Goal: Task Accomplishment & Management: Complete application form

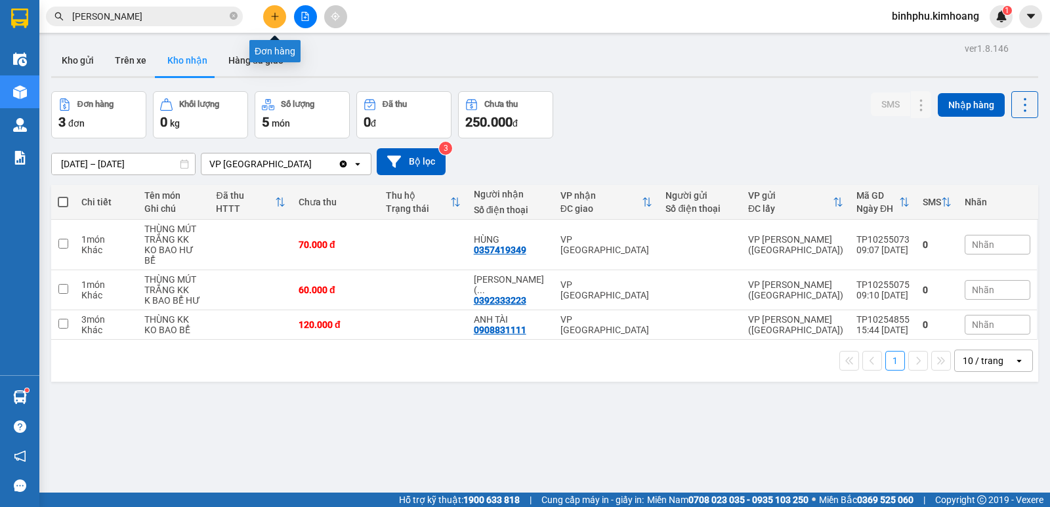
click at [268, 12] on button at bounding box center [274, 16] width 23 height 23
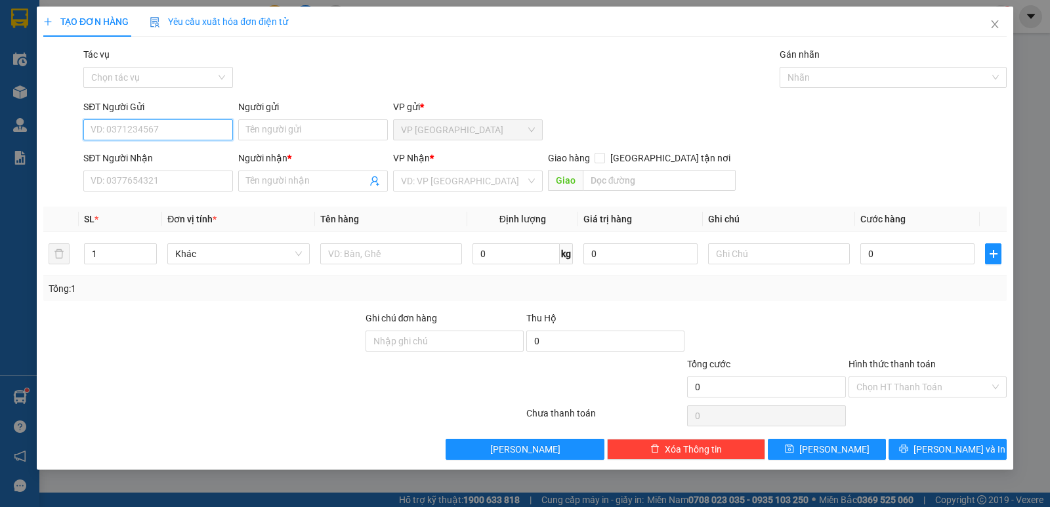
click at [177, 127] on input "SĐT Người Gửi" at bounding box center [158, 129] width 150 height 21
type input "0985452858"
click at [303, 132] on input "Người gửi" at bounding box center [313, 129] width 150 height 21
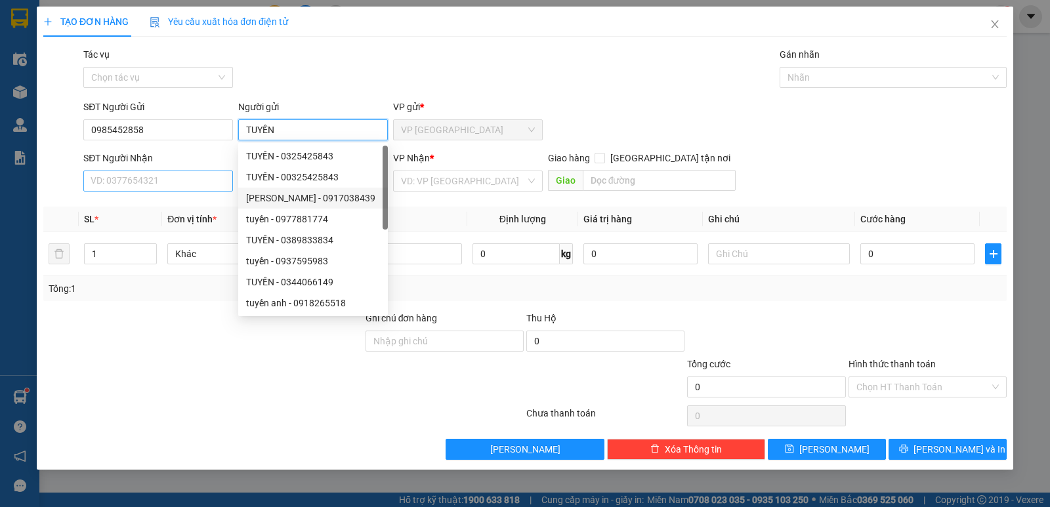
type input "TUYỀN"
drag, startPoint x: 182, startPoint y: 188, endPoint x: 189, endPoint y: 191, distance: 7.3
click at [189, 191] on input "SĐT Người Nhận" at bounding box center [158, 181] width 150 height 21
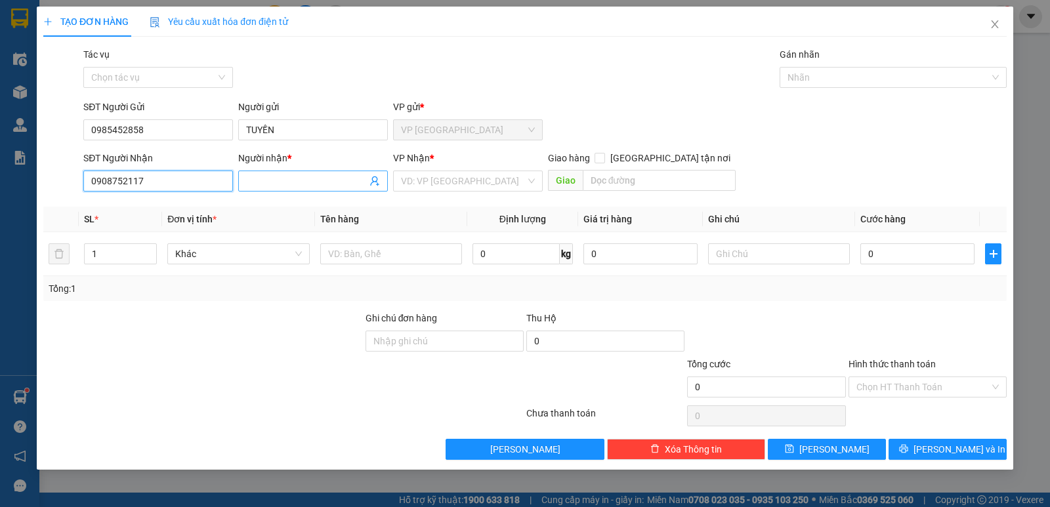
type input "0908752117"
click at [305, 179] on input "Người nhận *" at bounding box center [306, 181] width 121 height 14
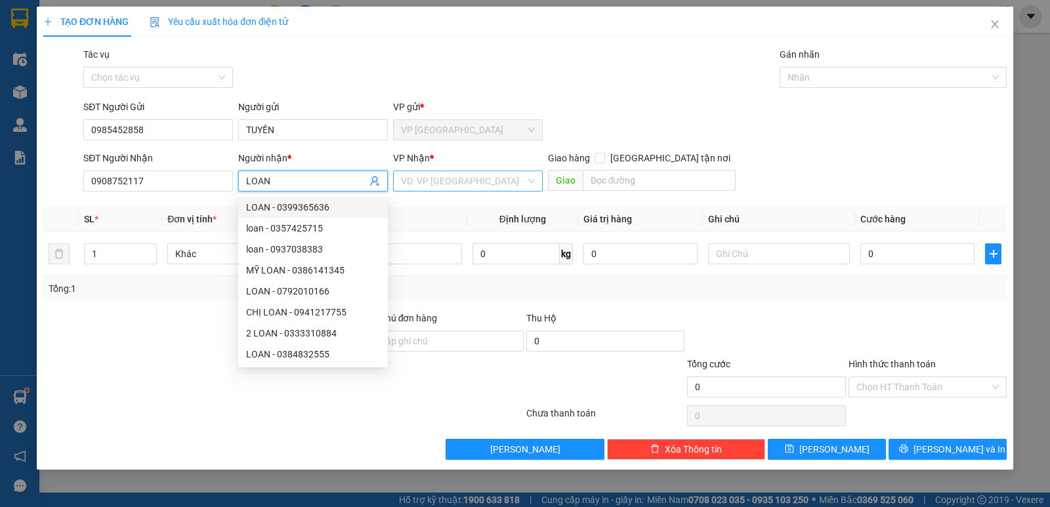
type input "LOAN"
click at [434, 181] on input "search" at bounding box center [463, 181] width 125 height 20
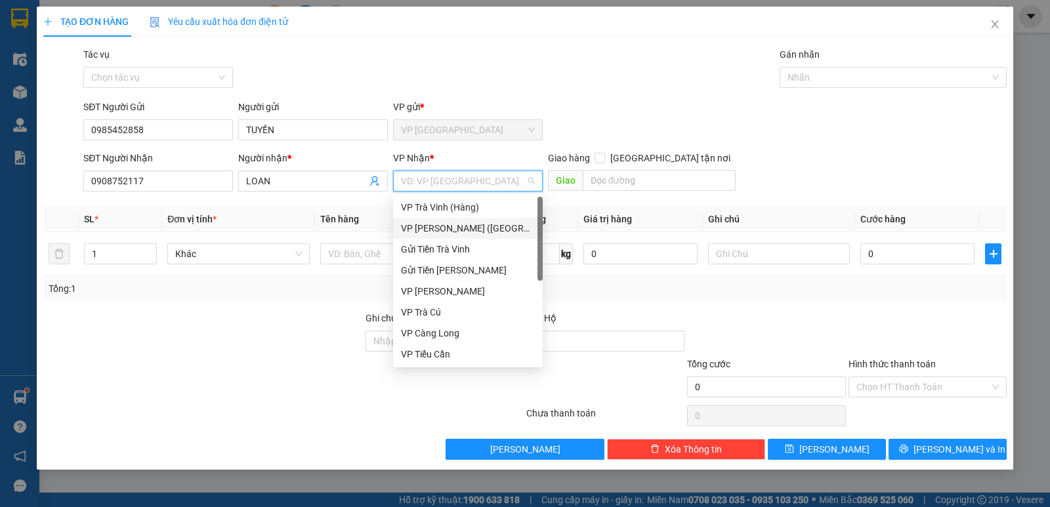
click at [431, 221] on div "VP [PERSON_NAME] ([GEOGRAPHIC_DATA])" at bounding box center [468, 228] width 134 height 14
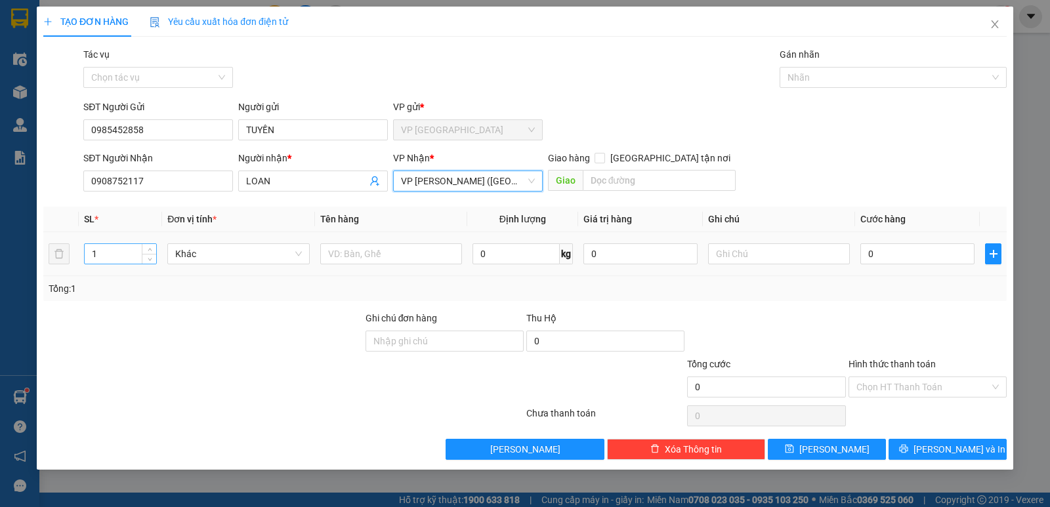
click at [99, 250] on input "1" at bounding box center [121, 254] width 72 height 20
type input "5"
click at [364, 258] on input "text" at bounding box center [391, 254] width 142 height 21
type input "1 THÙNG ; 1BAO ; 5 VỎ SÁCH"
click at [861, 249] on input "0" at bounding box center [918, 254] width 114 height 21
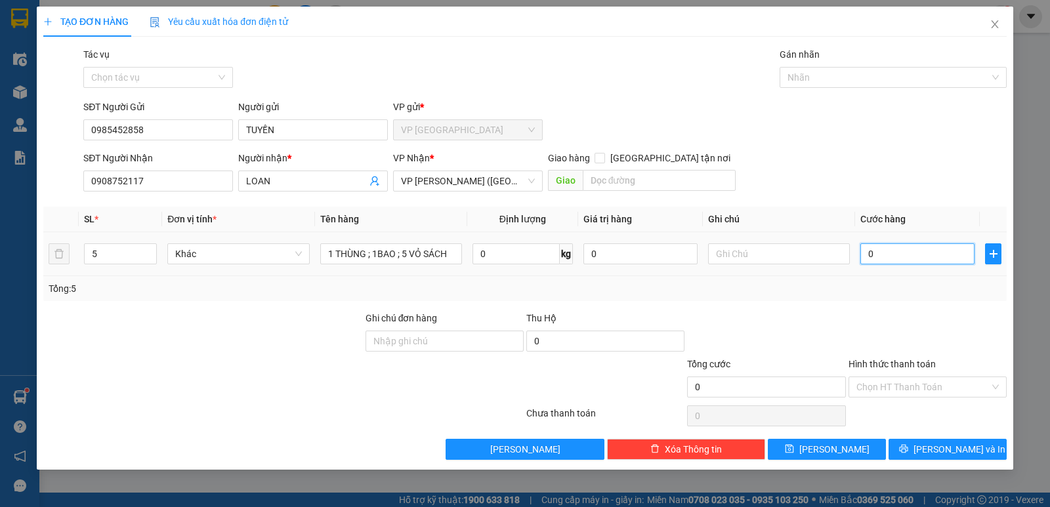
click at [861, 249] on input "0" at bounding box center [918, 254] width 114 height 21
click at [930, 253] on input "0" at bounding box center [918, 254] width 114 height 21
click at [914, 257] on input "0" at bounding box center [918, 254] width 114 height 21
click at [861, 255] on input "0" at bounding box center [918, 254] width 114 height 21
type input "30"
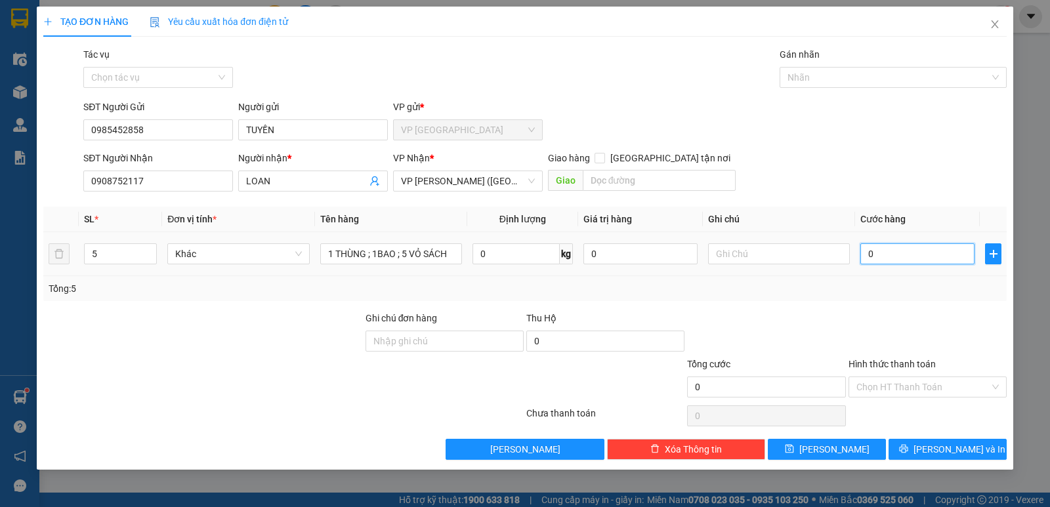
type input "30"
type input "320"
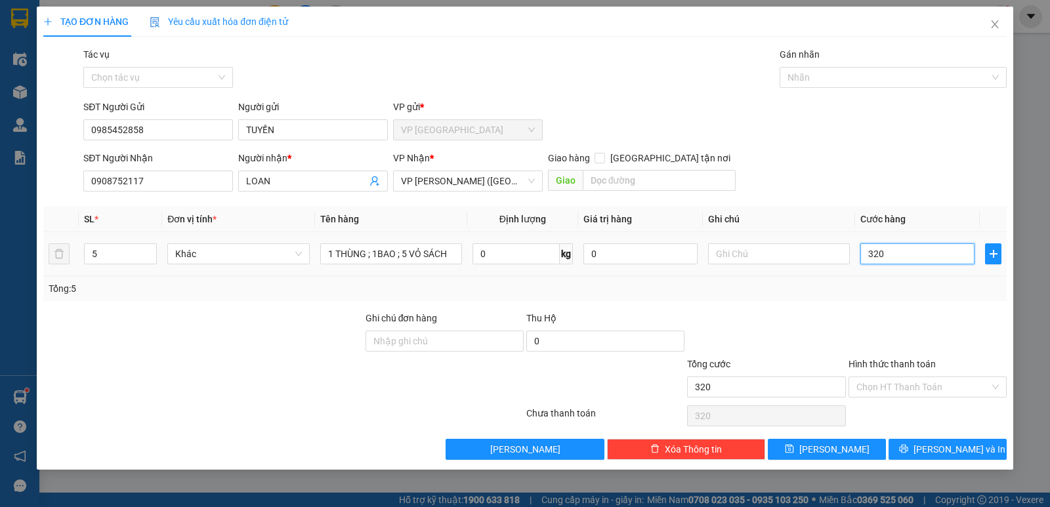
type input "3.200"
type input "32.000"
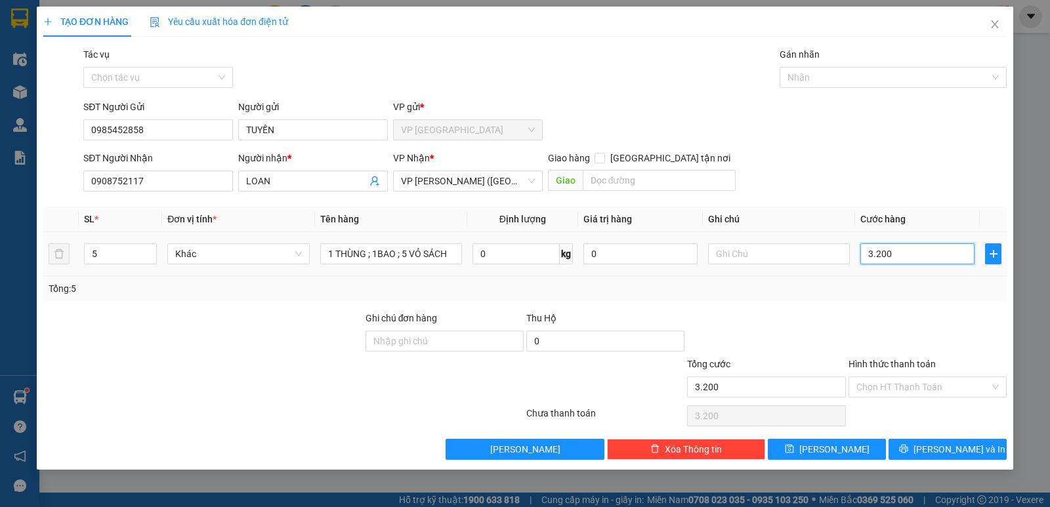
type input "32.000"
type input "320.000"
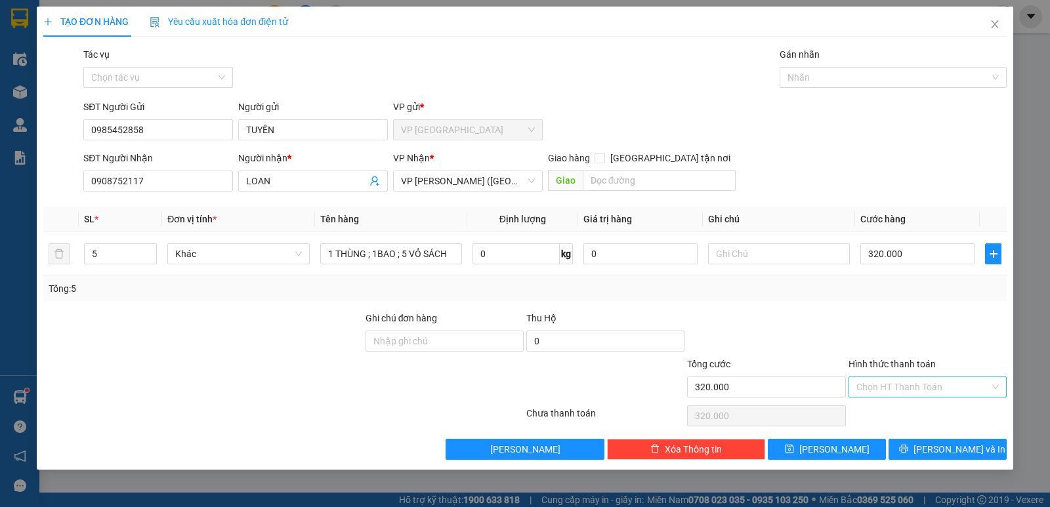
click at [891, 387] on input "Hình thức thanh toán" at bounding box center [923, 387] width 133 height 20
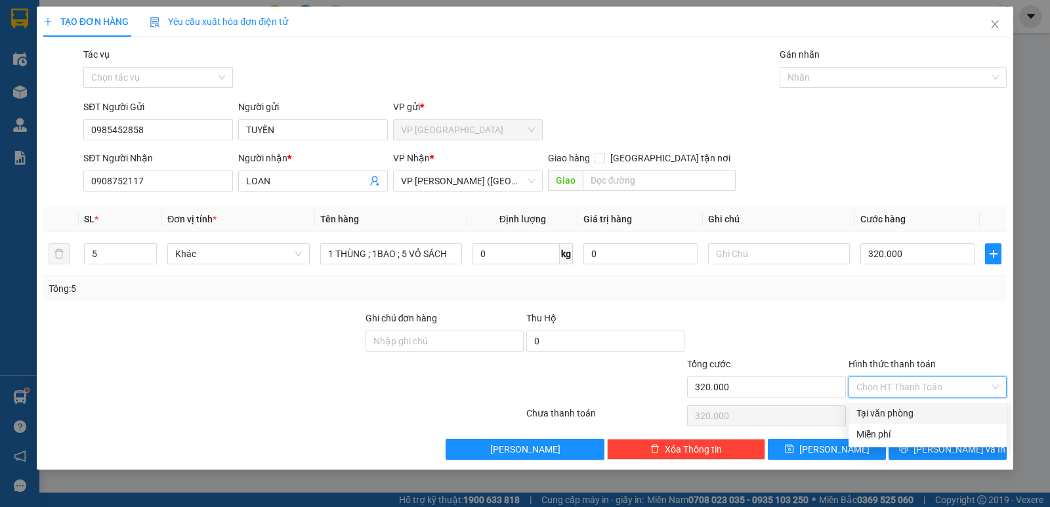
click at [901, 409] on div "Tại văn phòng" at bounding box center [928, 413] width 142 height 14
type input "0"
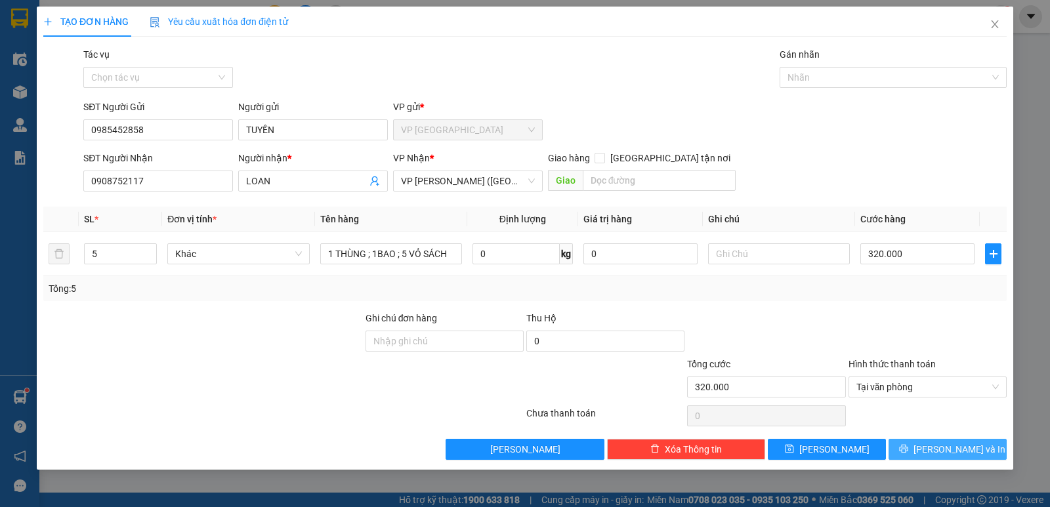
click at [976, 443] on button "[PERSON_NAME] và In" at bounding box center [948, 449] width 118 height 21
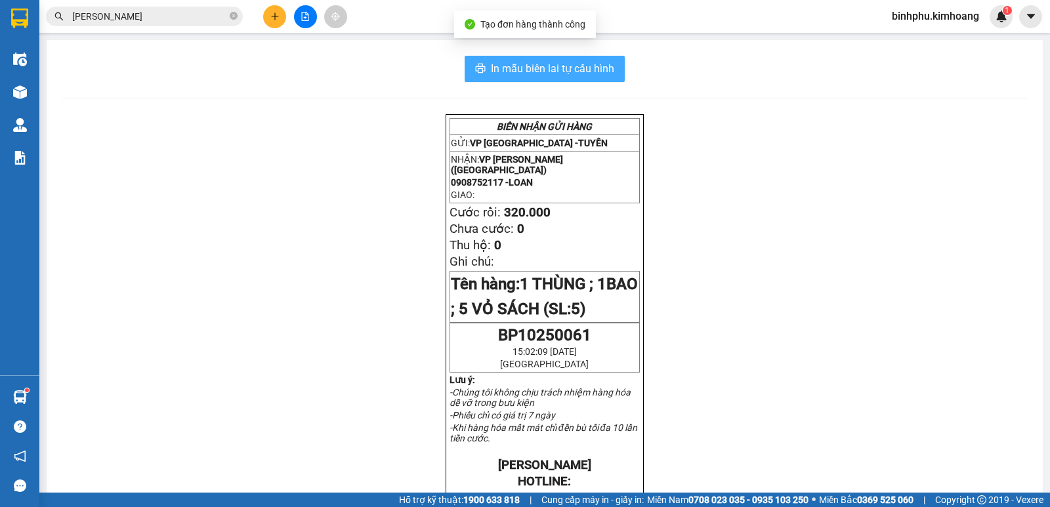
click at [589, 72] on span "In mẫu biên lai tự cấu hình" at bounding box center [552, 68] width 123 height 16
click at [585, 65] on span "In mẫu biên lai tự cấu hình" at bounding box center [552, 68] width 123 height 16
click at [582, 58] on button "In mẫu biên lai tự cấu hình" at bounding box center [545, 69] width 160 height 26
click at [595, 60] on button "In mẫu biên lai tự cấu hình" at bounding box center [545, 69] width 160 height 26
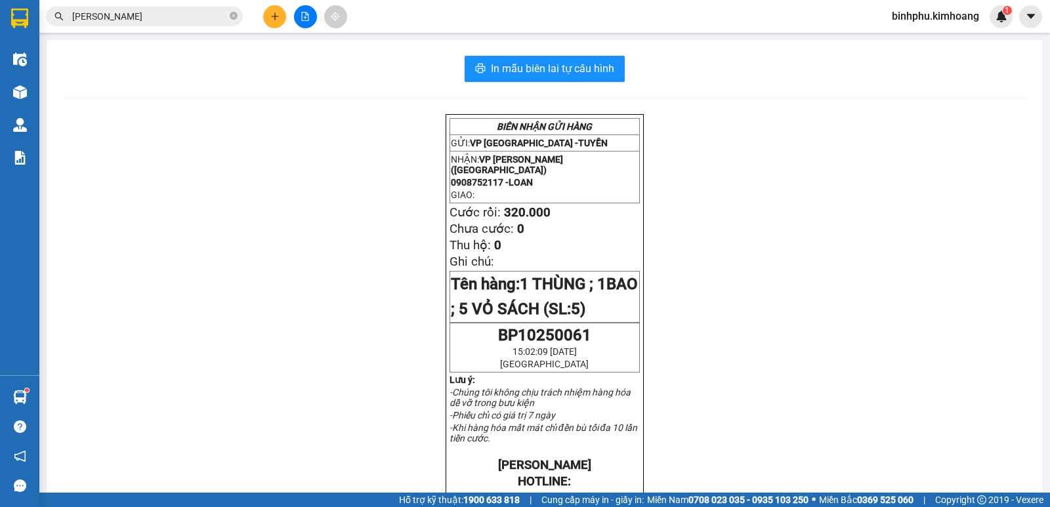
click at [572, 51] on div "In mẫu biên lai tự cấu hình BIÊN NHẬN GỬI HÀNG GỬI: VP [GEOGRAPHIC_DATA] - [GEO…" at bounding box center [545, 463] width 996 height 846
click at [590, 70] on span "In mẫu biên lai tự cấu hình" at bounding box center [552, 68] width 123 height 16
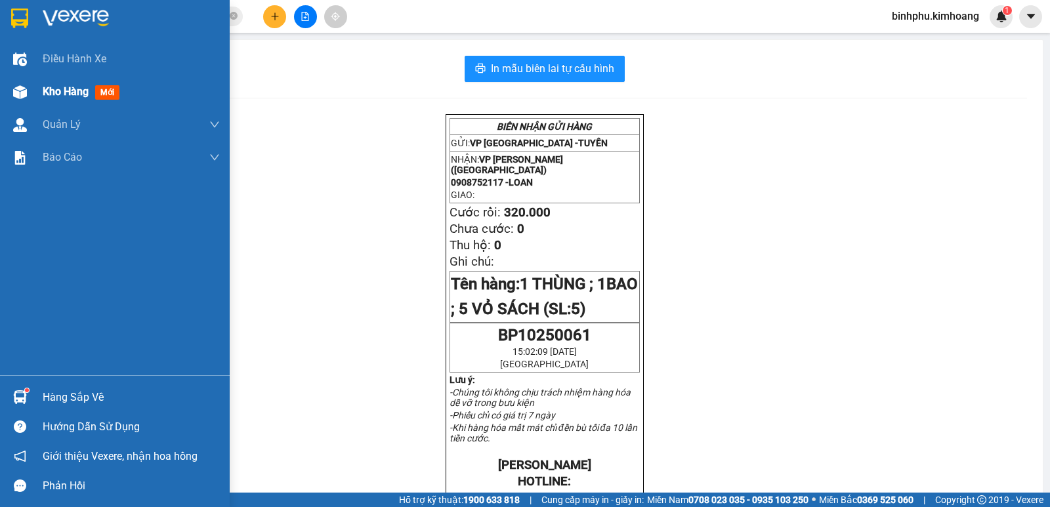
click at [29, 99] on div at bounding box center [20, 92] width 23 height 23
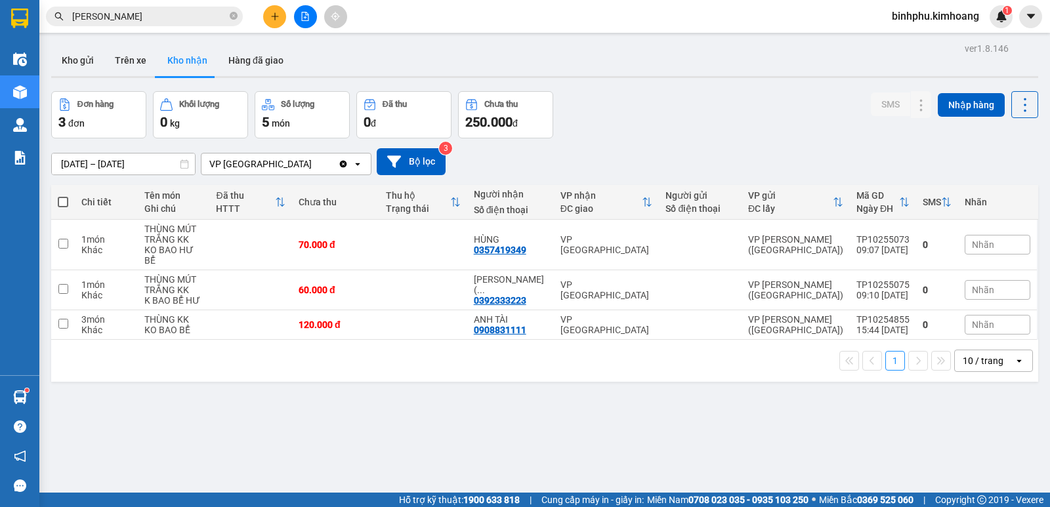
click at [111, 35] on main "ver 1.8.146 Kho gửi Trên xe Kho nhận Hàng đã giao Đơn hàng 3 đơn Khối lượng 0 k…" at bounding box center [525, 246] width 1050 height 493
click at [67, 64] on button "Kho gửi" at bounding box center [77, 61] width 53 height 32
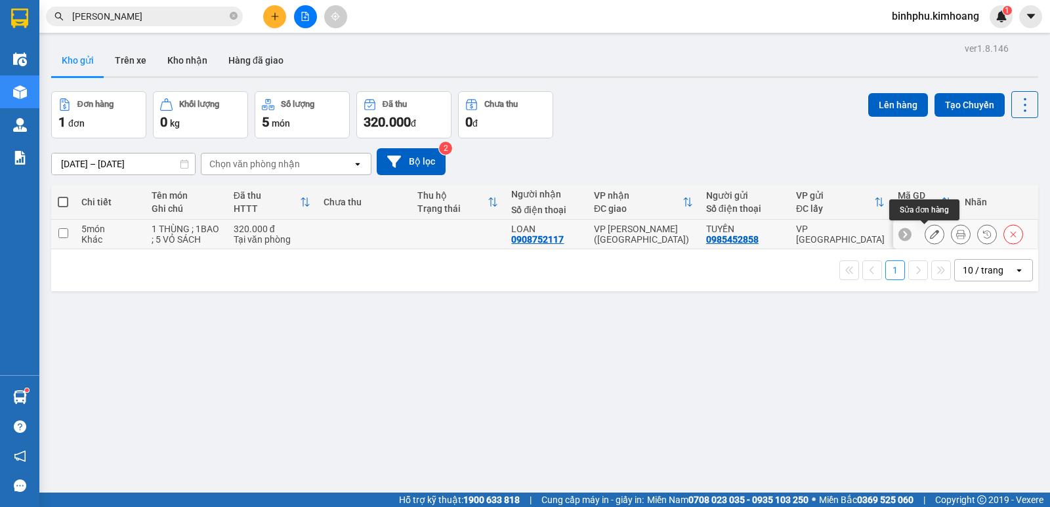
click at [927, 228] on button at bounding box center [935, 234] width 18 height 23
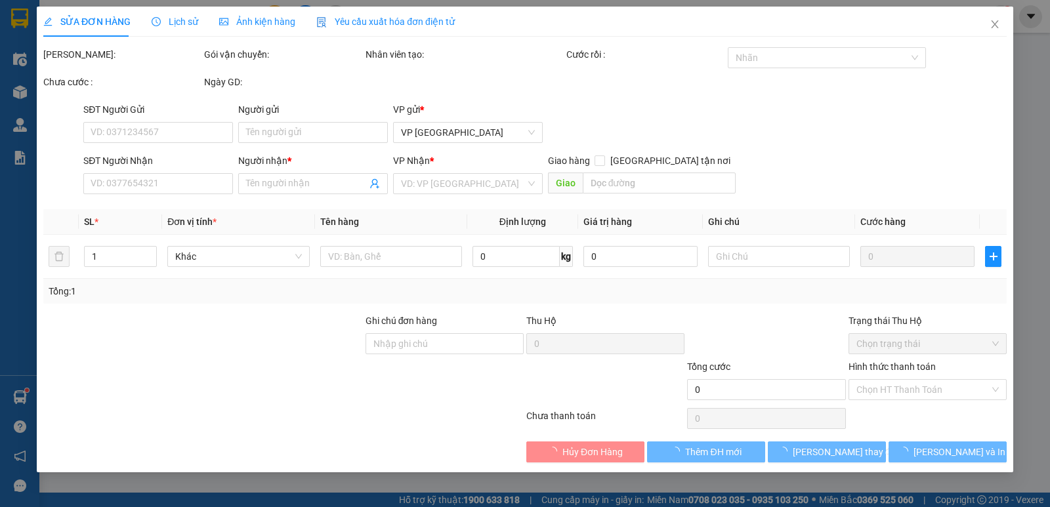
type input "0985452858"
type input "TUYỀN"
type input "0908752117"
type input "LOAN"
type input "320.000"
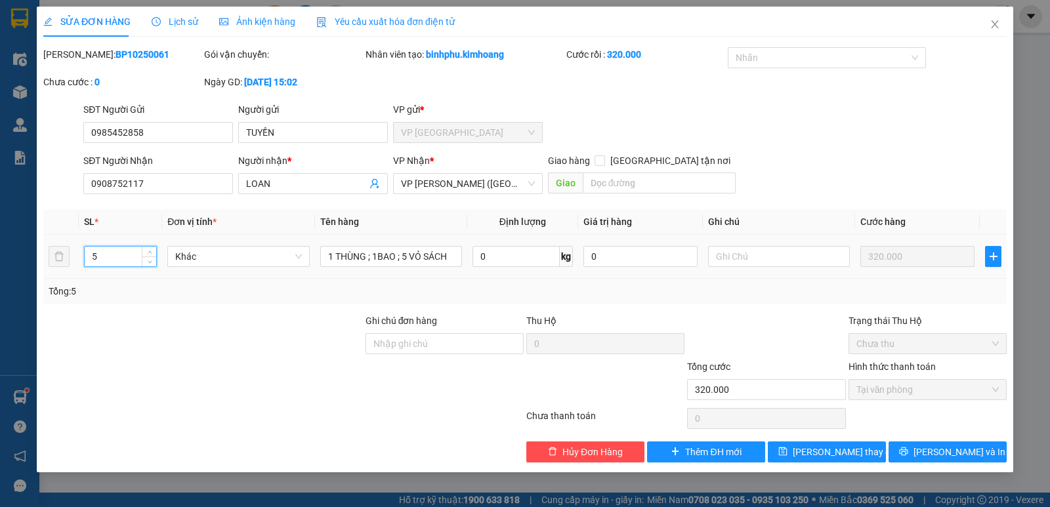
click at [140, 255] on input "5" at bounding box center [121, 257] width 72 height 20
type input "7"
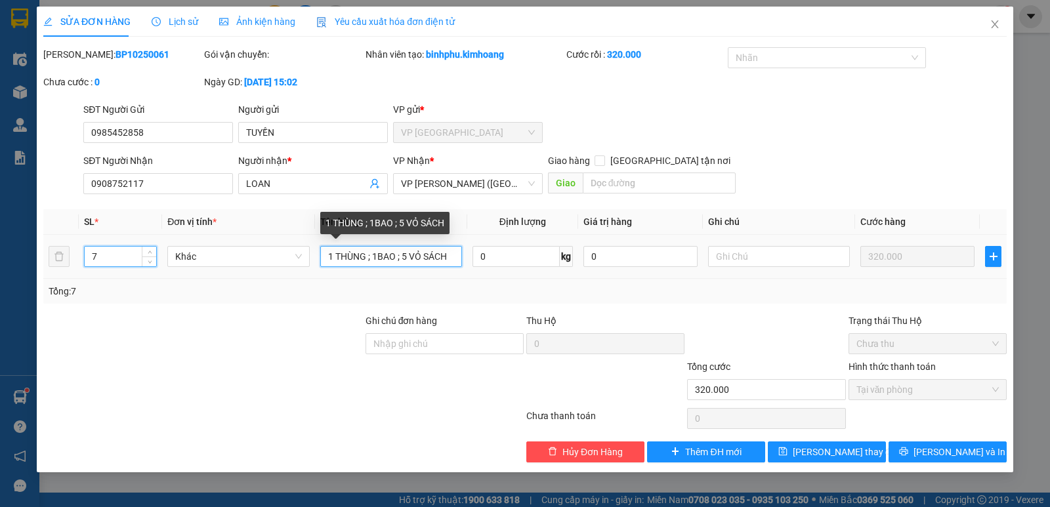
click at [396, 257] on input "1 THÙNG ; 1BAO ; 5 VỎ SÁCH" at bounding box center [391, 256] width 142 height 21
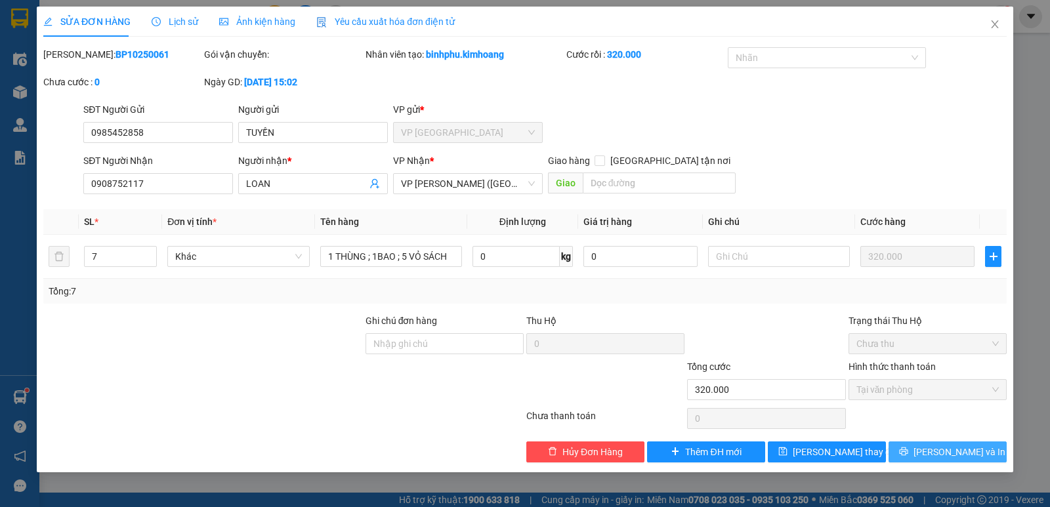
click at [941, 445] on span "[PERSON_NAME] và In" at bounding box center [960, 452] width 92 height 14
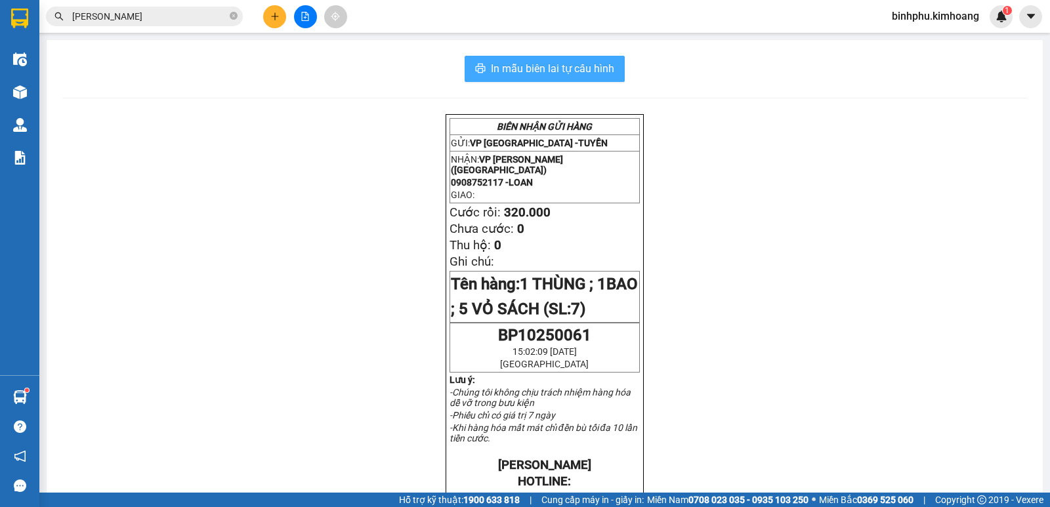
click at [534, 72] on span "In mẫu biên lai tự cấu hình" at bounding box center [552, 68] width 123 height 16
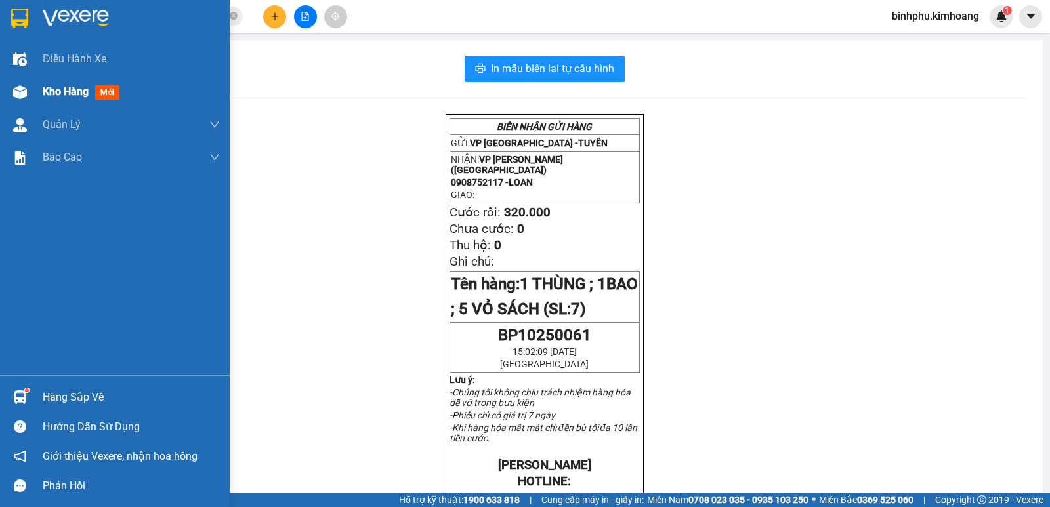
click at [14, 94] on img at bounding box center [20, 92] width 14 height 14
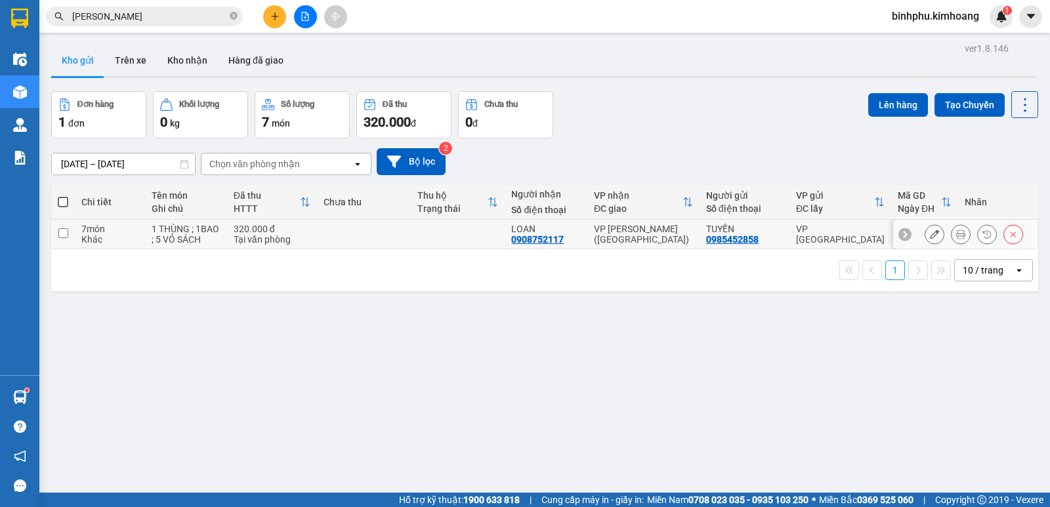
click at [368, 229] on td at bounding box center [364, 235] width 94 height 30
checkbox input "true"
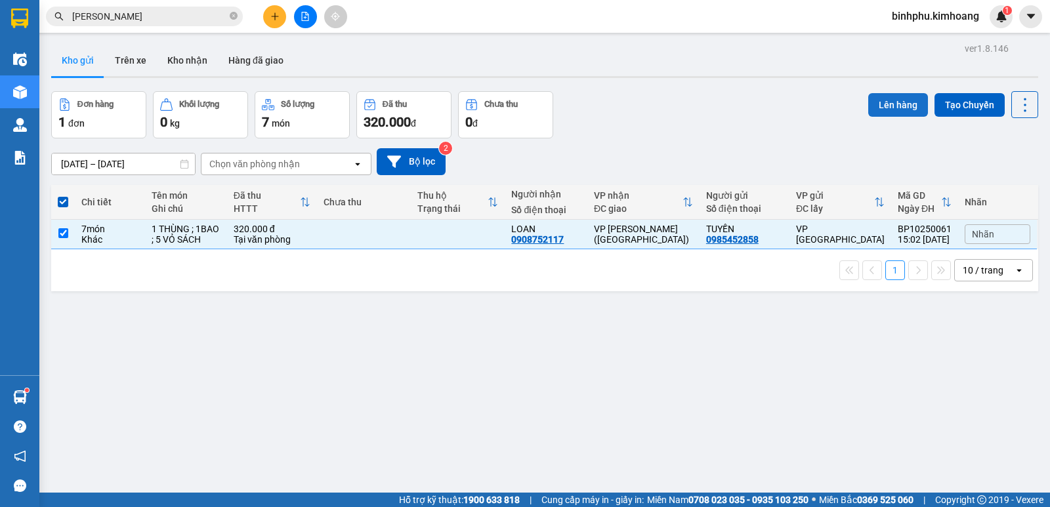
click at [871, 102] on button "Lên hàng" at bounding box center [898, 105] width 60 height 24
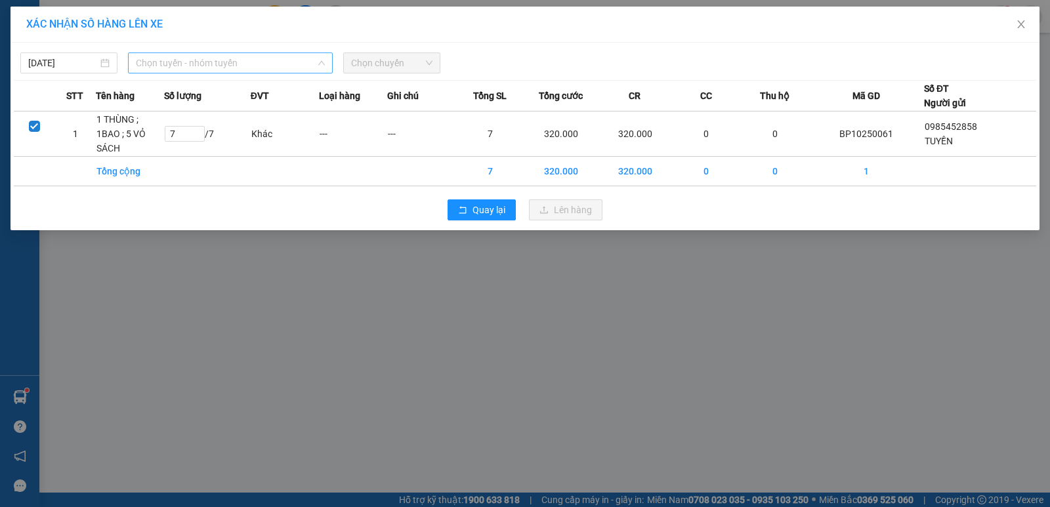
click at [279, 65] on span "Chọn tuyến - nhóm tuyến" at bounding box center [230, 63] width 189 height 20
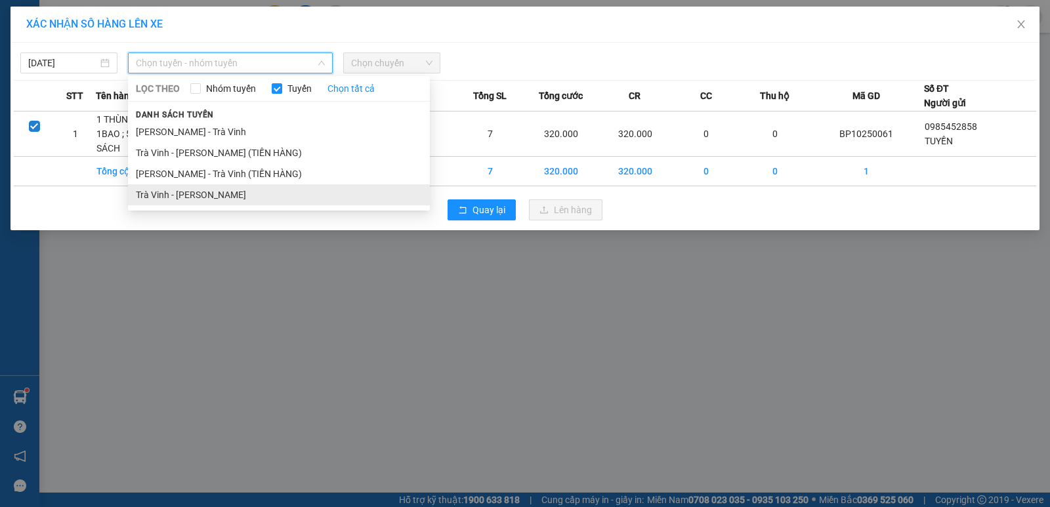
click at [240, 202] on li "Trà Vinh - [PERSON_NAME]" at bounding box center [279, 194] width 302 height 21
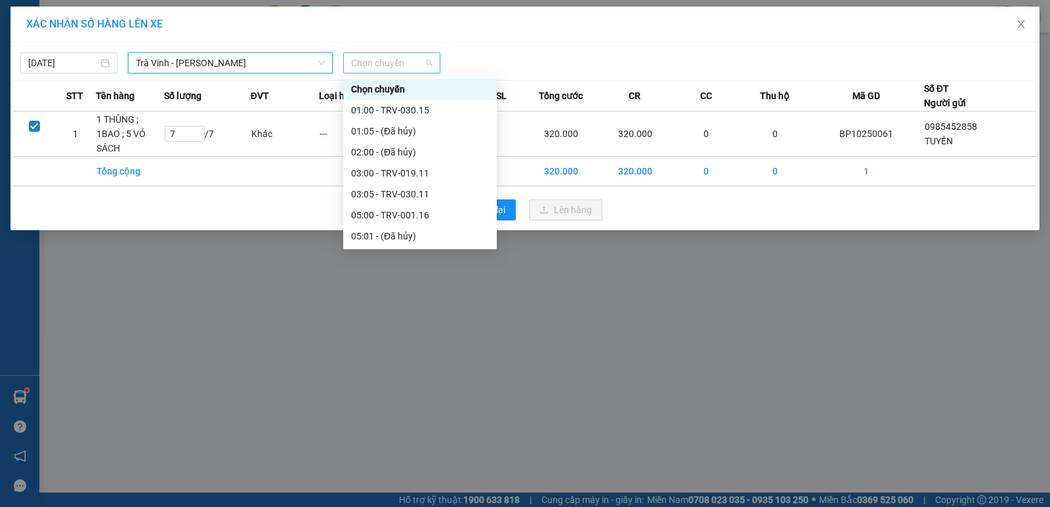
click at [408, 70] on span "Chọn chuyến" at bounding box center [391, 63] width 81 height 20
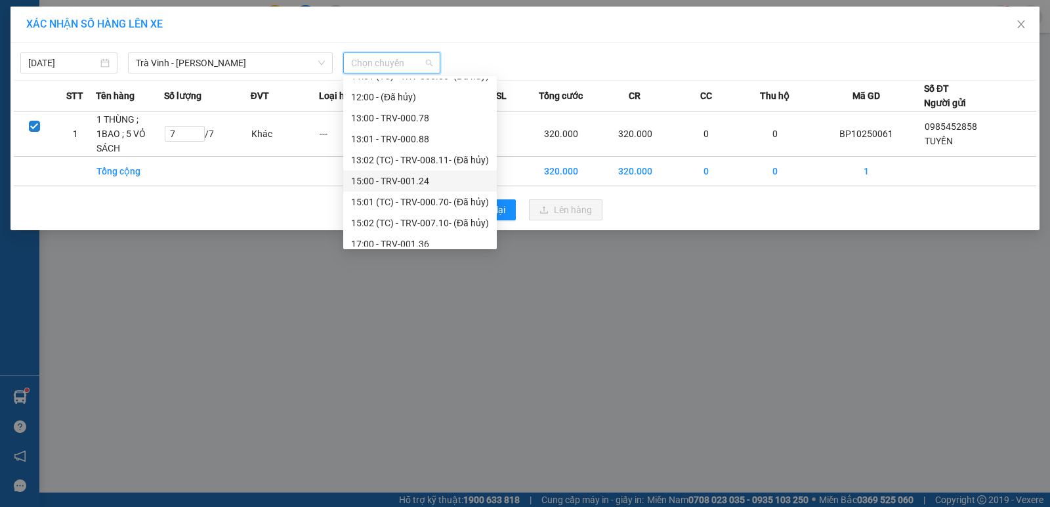
scroll to position [378, 0]
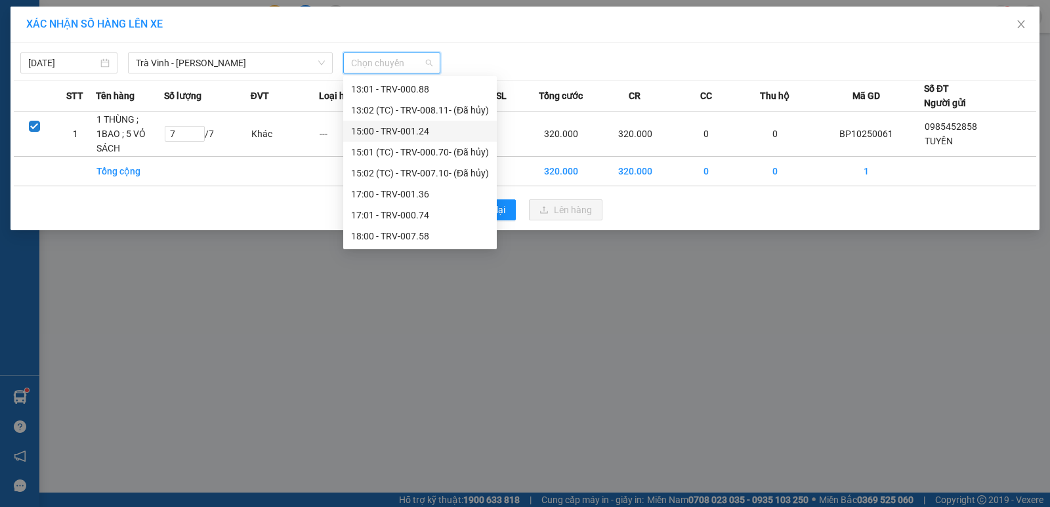
click at [426, 125] on div "15:00 - TRV-001.24" at bounding box center [420, 131] width 138 height 14
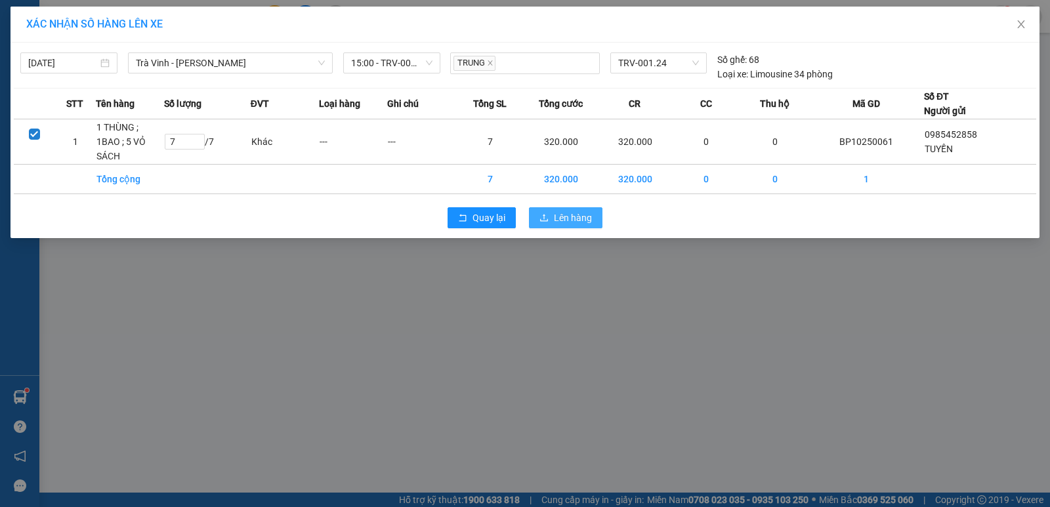
click at [579, 211] on span "Lên hàng" at bounding box center [573, 218] width 38 height 14
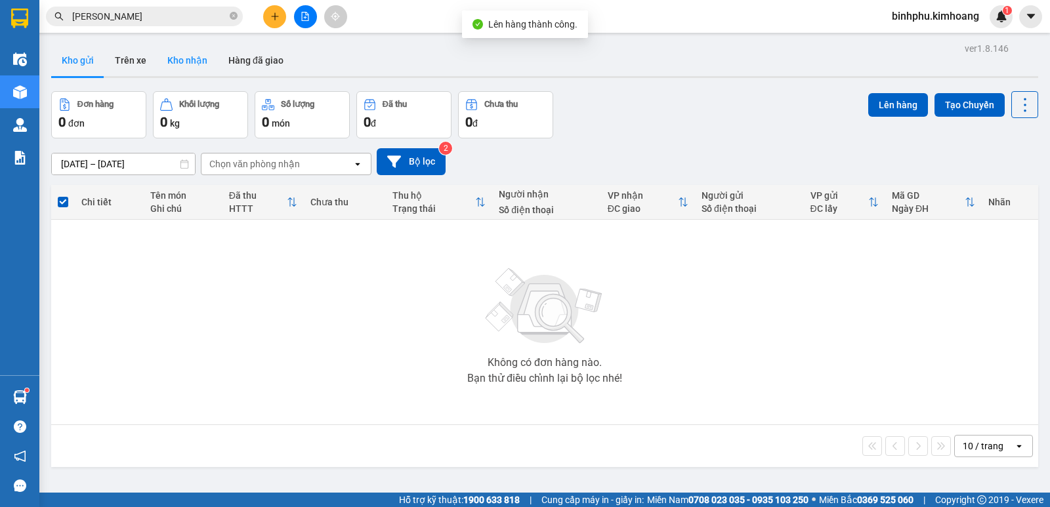
click at [165, 50] on button "Kho nhận" at bounding box center [187, 61] width 61 height 32
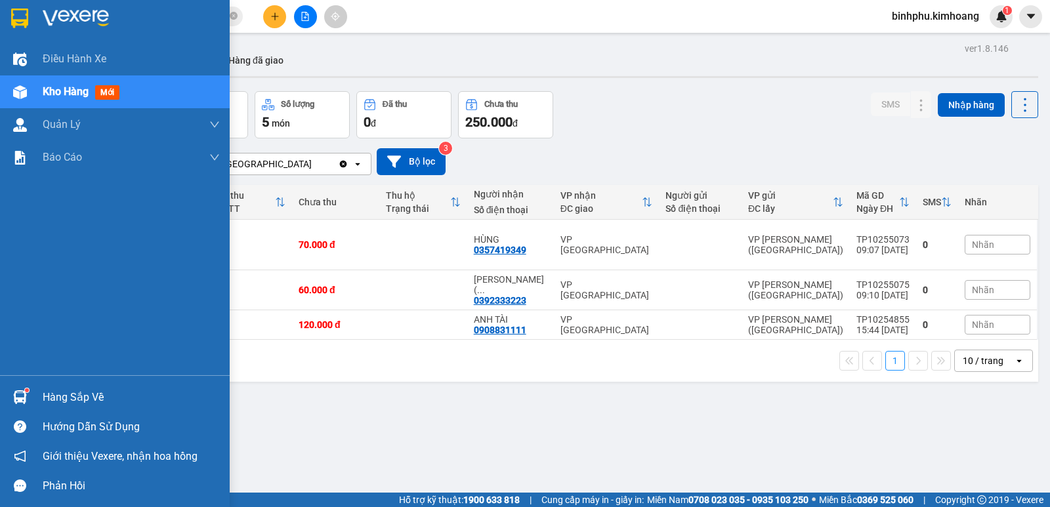
click at [35, 393] on div "Hàng sắp về" at bounding box center [115, 398] width 230 height 30
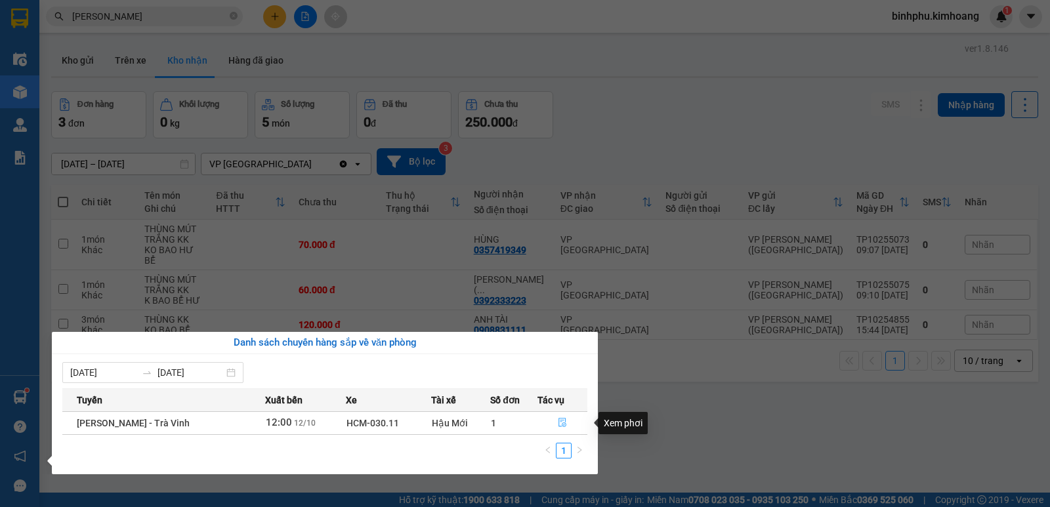
click at [559, 421] on icon "file-done" at bounding box center [563, 423] width 8 height 9
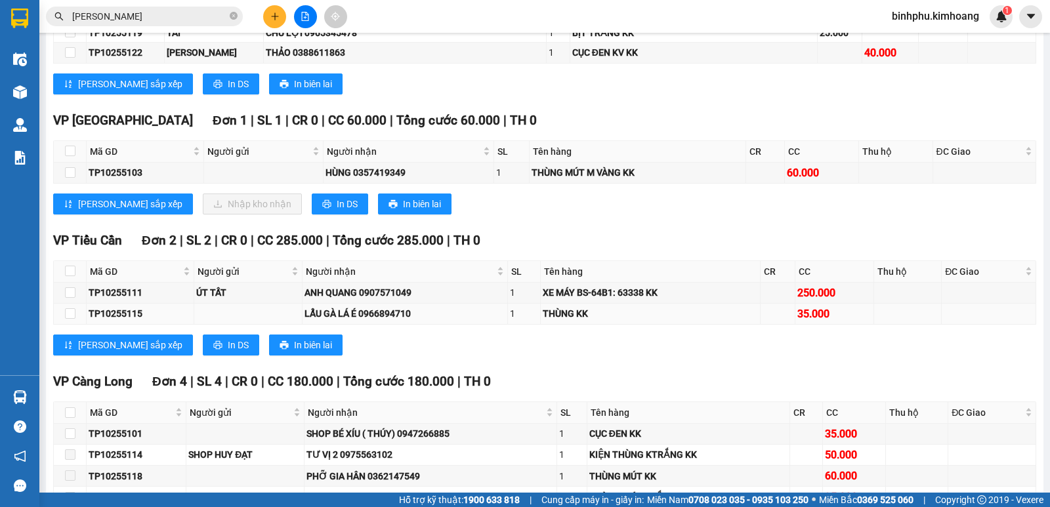
scroll to position [591, 0]
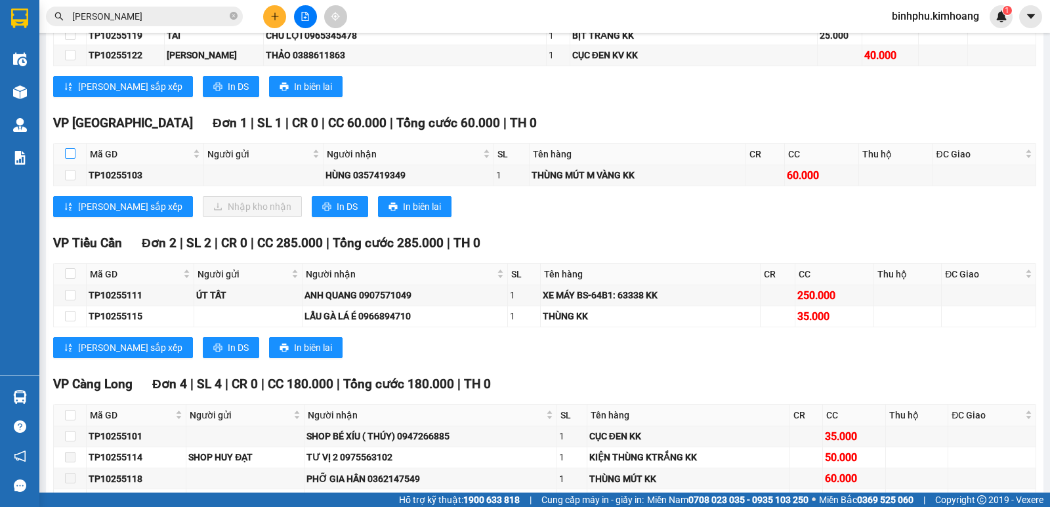
click at [72, 159] on input "checkbox" at bounding box center [70, 153] width 11 height 11
checkbox input "true"
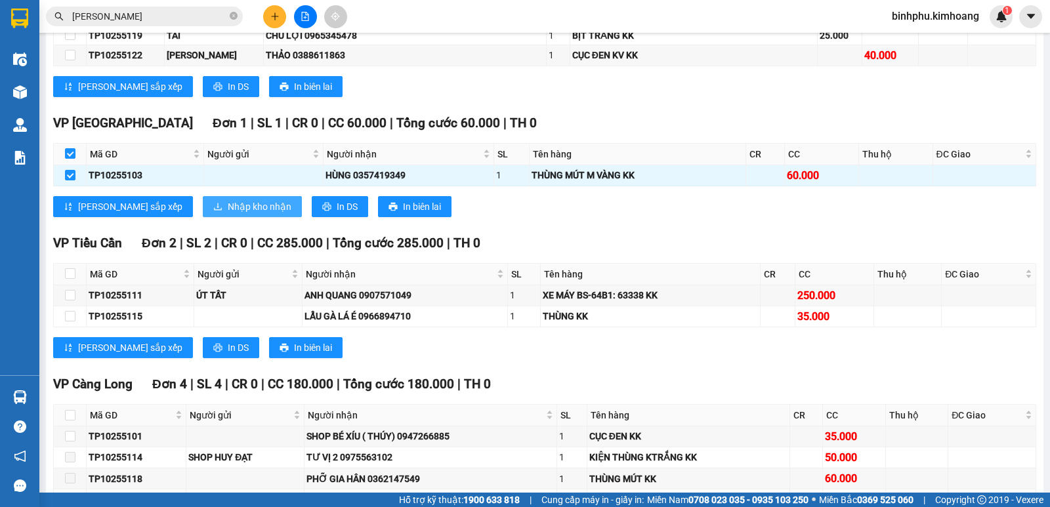
click at [228, 214] on span "Nhập kho nhận" at bounding box center [260, 207] width 64 height 14
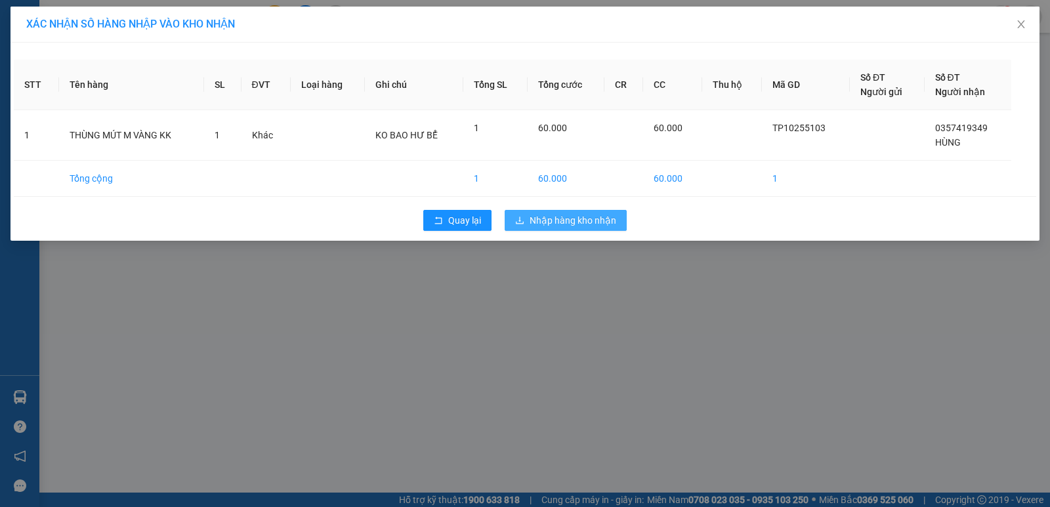
click at [572, 214] on span "Nhập hàng kho nhận" at bounding box center [573, 220] width 87 height 14
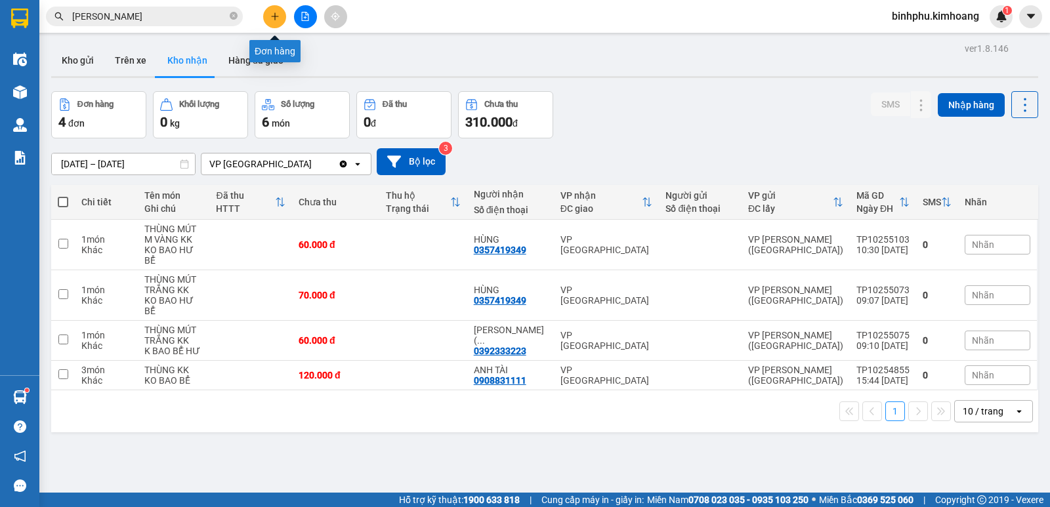
click at [277, 18] on icon "plus" at bounding box center [274, 16] width 9 height 9
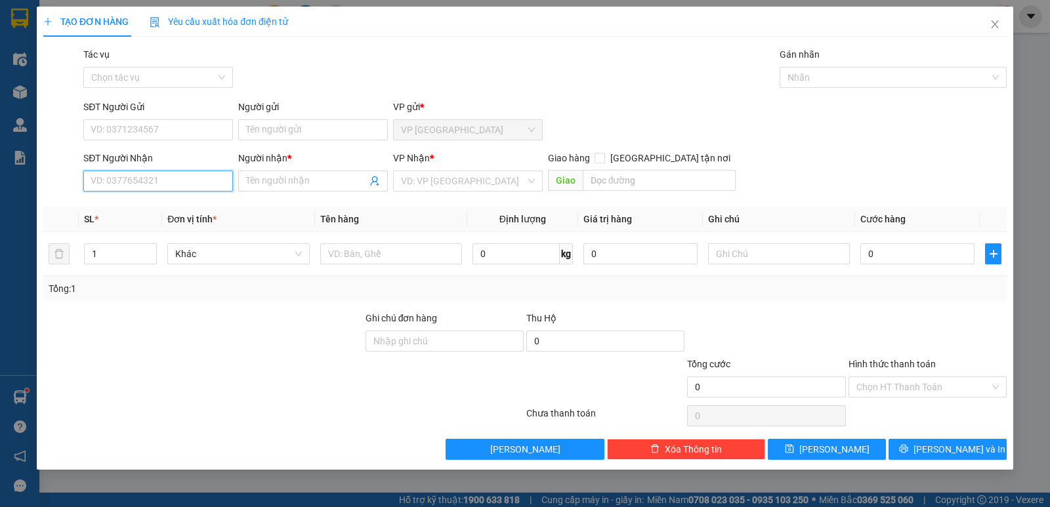
click at [203, 183] on input "SĐT Người Nhận" at bounding box center [158, 181] width 150 height 21
type input "0916932171"
click at [196, 203] on div "0916932171 - TRÒN" at bounding box center [158, 207] width 134 height 14
type input "TRÒN"
type input "70.000"
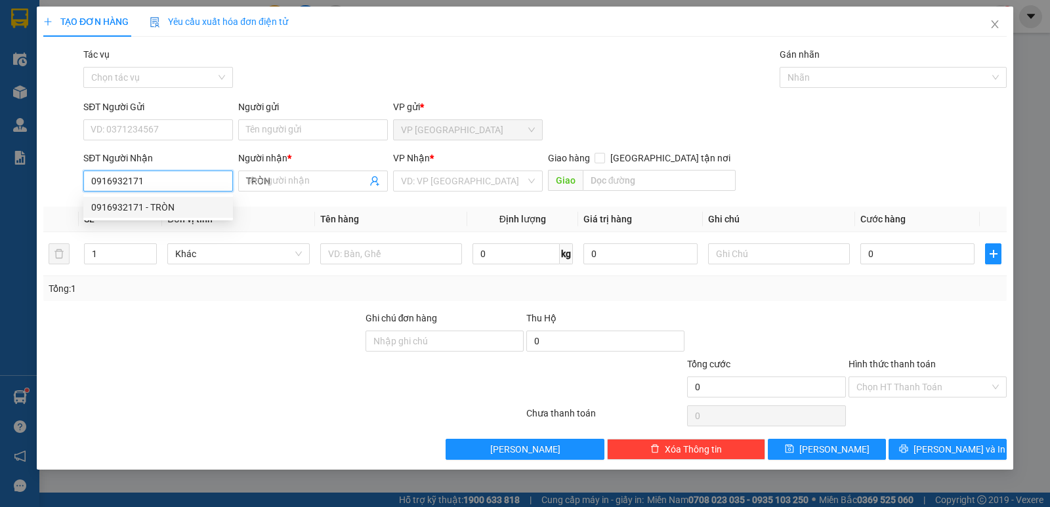
type input "70.000"
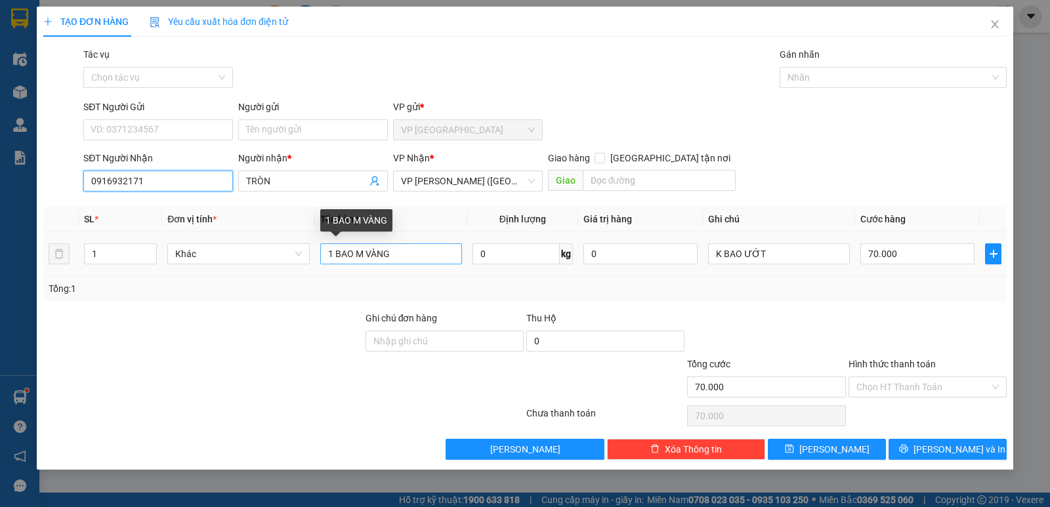
type input "0916932171"
click at [425, 261] on input "1 BAO M VÀNG" at bounding box center [391, 254] width 142 height 21
type input "1"
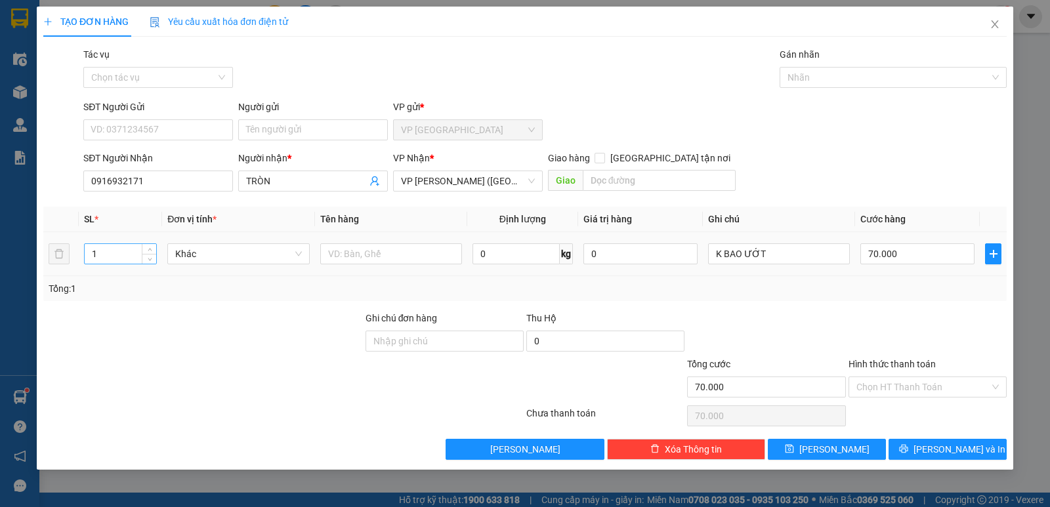
click at [107, 247] on input "1" at bounding box center [121, 254] width 72 height 20
type input "2"
click at [374, 262] on input "text" at bounding box center [391, 254] width 142 height 21
type input "1 BAO VÀNG; 1 CỤC MÀU ĐEN"
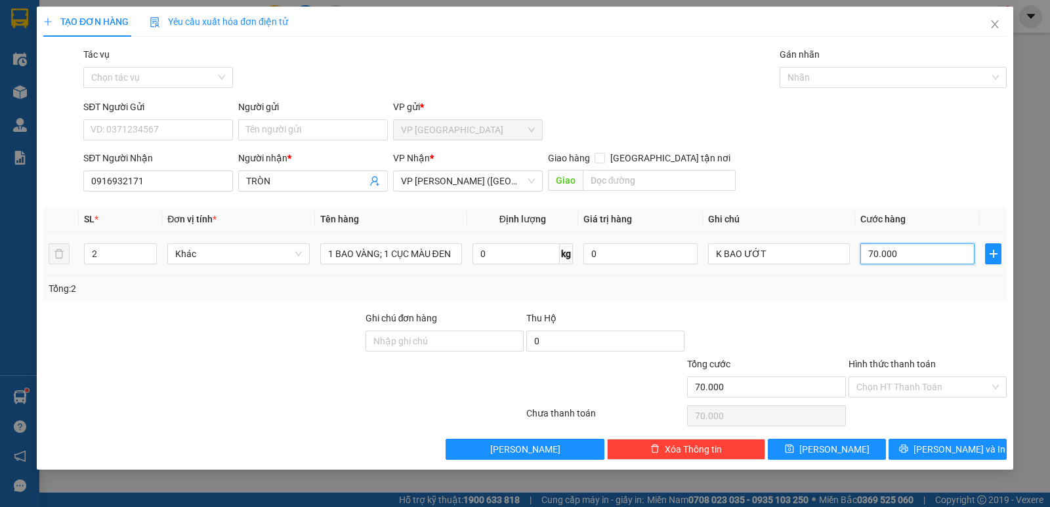
scroll to position [0, 0]
click at [954, 257] on input "70.000" at bounding box center [918, 254] width 114 height 21
type input "0"
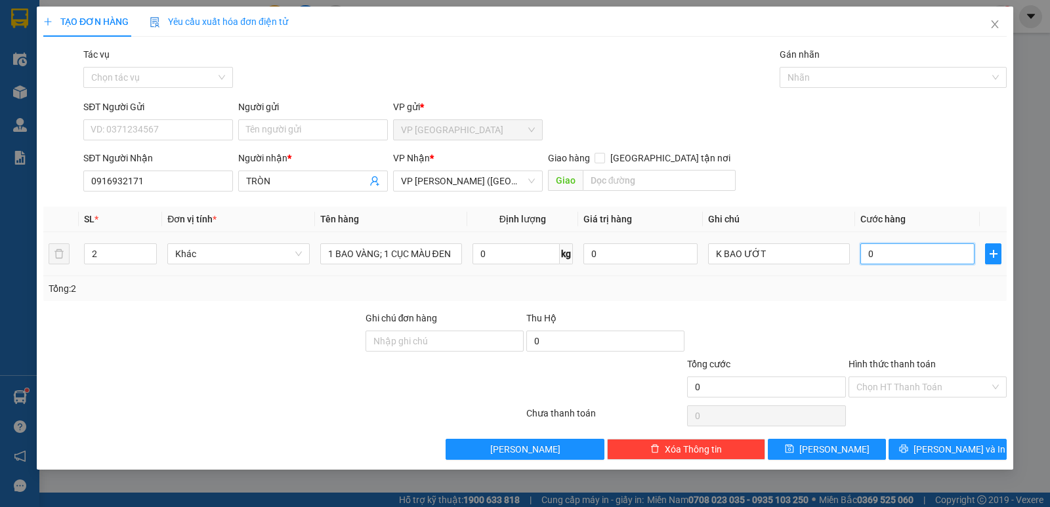
click at [869, 251] on input "0" at bounding box center [918, 254] width 114 height 21
type input "80"
type input "800"
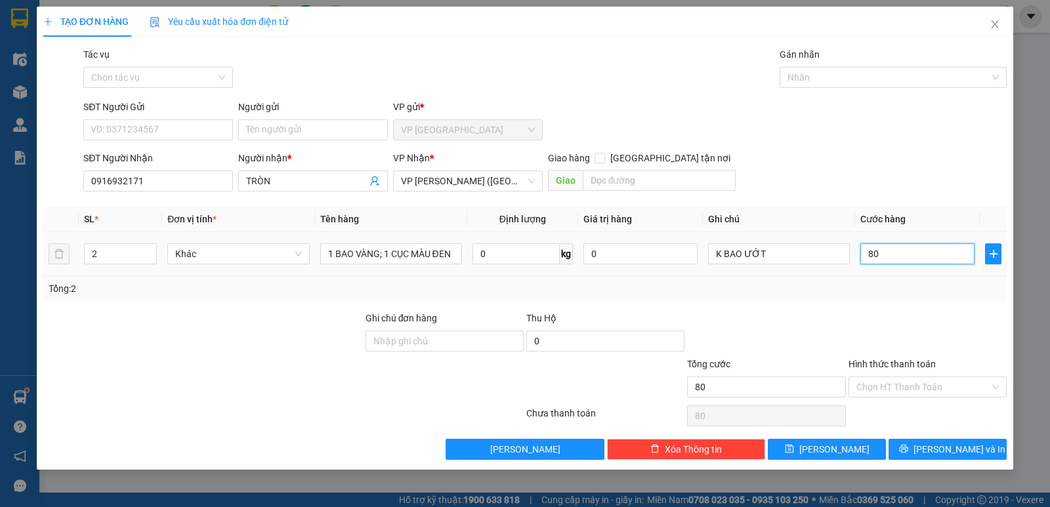
type input "800"
type input "8.000"
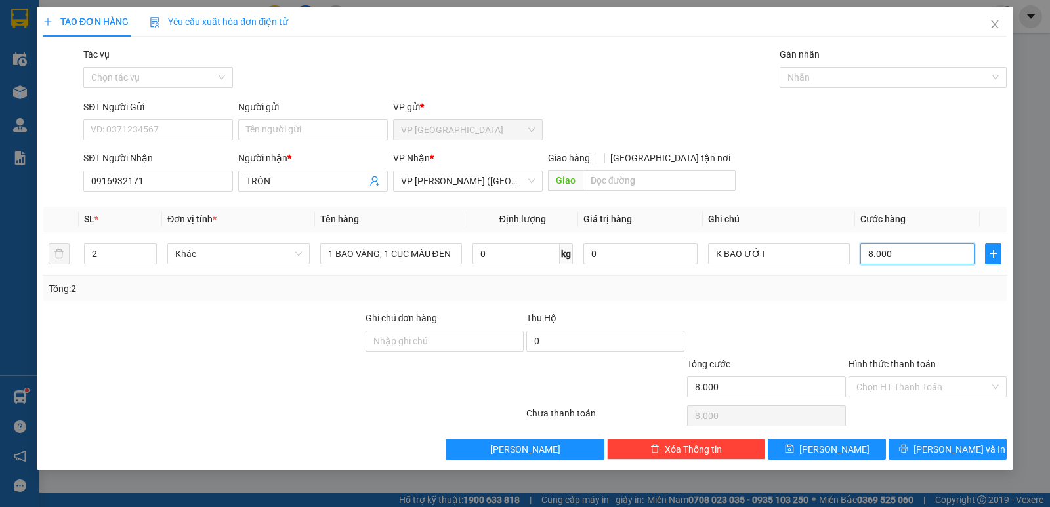
type input "80.000"
click at [353, 131] on input "Người gửi" at bounding box center [313, 129] width 150 height 21
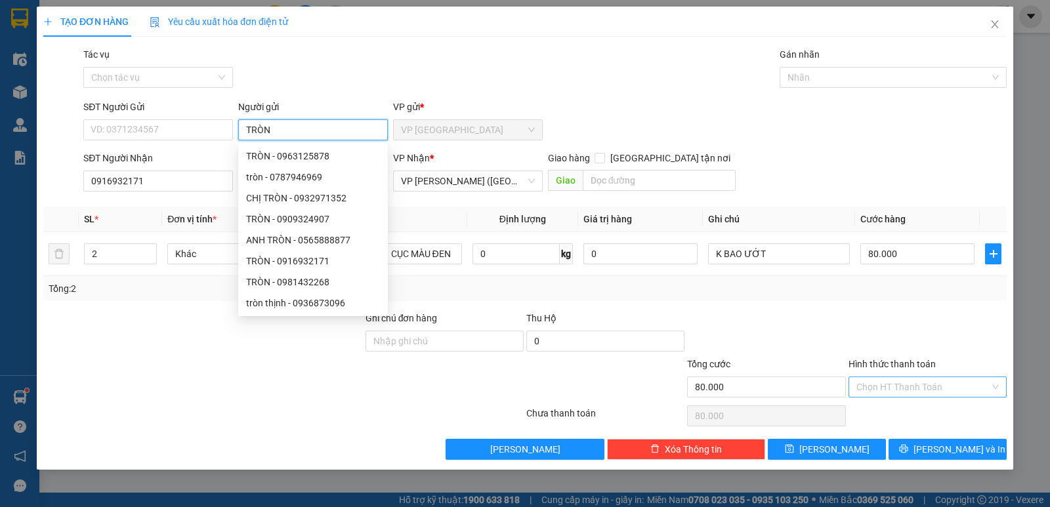
type input "TRÒN"
click at [914, 387] on input "Hình thức thanh toán" at bounding box center [923, 387] width 133 height 20
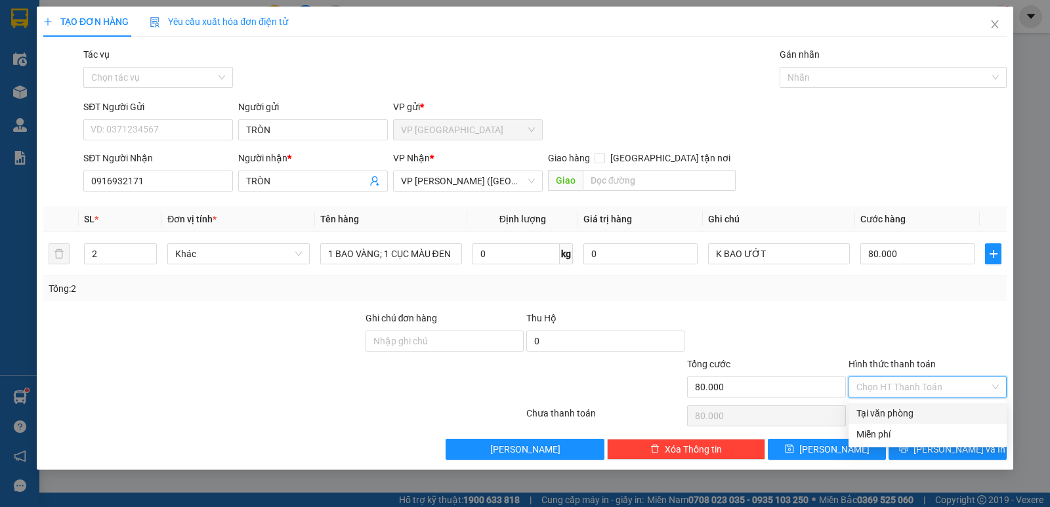
click at [930, 409] on div "Tại văn phòng" at bounding box center [928, 413] width 142 height 14
type input "0"
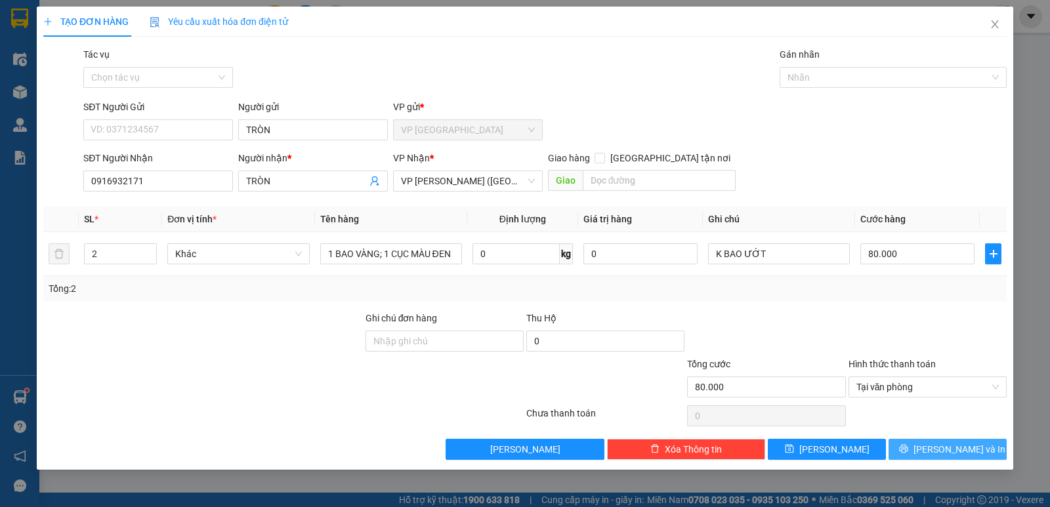
click at [949, 443] on span "[PERSON_NAME] và In" at bounding box center [960, 449] width 92 height 14
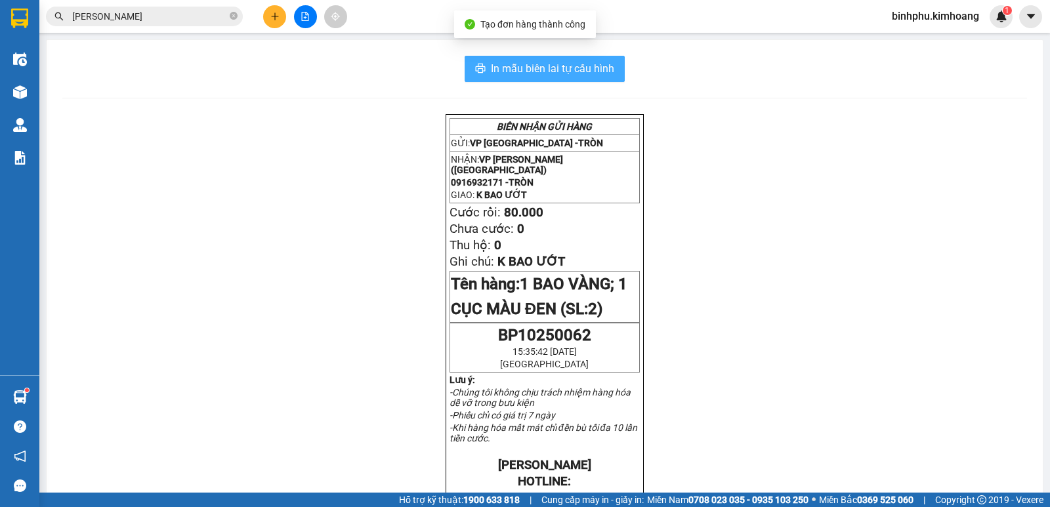
click at [593, 56] on button "In mẫu biên lai tự cấu hình" at bounding box center [545, 69] width 160 height 26
click at [479, 60] on button "In mẫu biên lai tự cấu hình" at bounding box center [545, 69] width 160 height 26
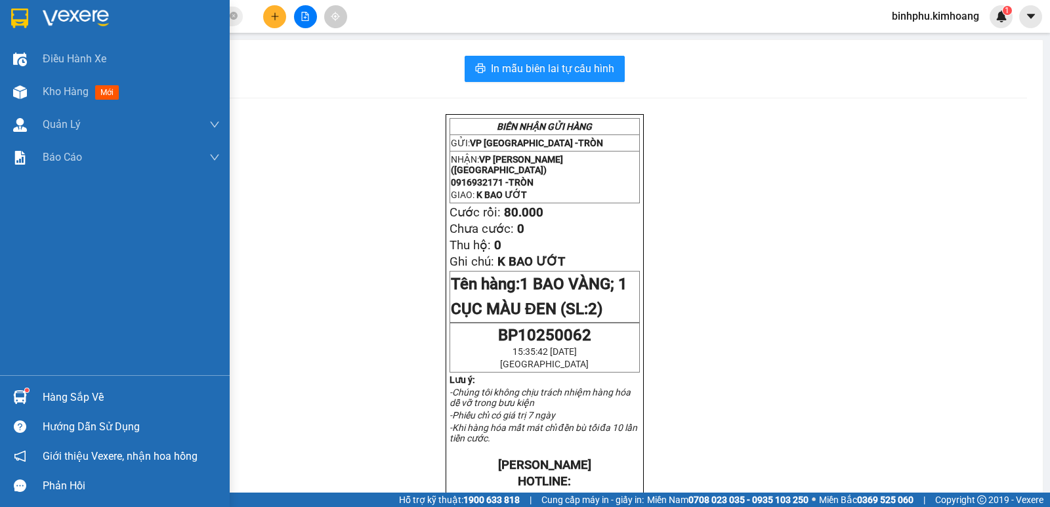
click at [43, 396] on div "Hàng sắp về" at bounding box center [131, 398] width 177 height 20
click at [23, 322] on div "Điều hành xe Kho hàng mới Quản [PERSON_NAME] lý chuyến Quản lý khách hàng mới B…" at bounding box center [115, 253] width 230 height 507
click at [28, 83] on div at bounding box center [20, 92] width 23 height 23
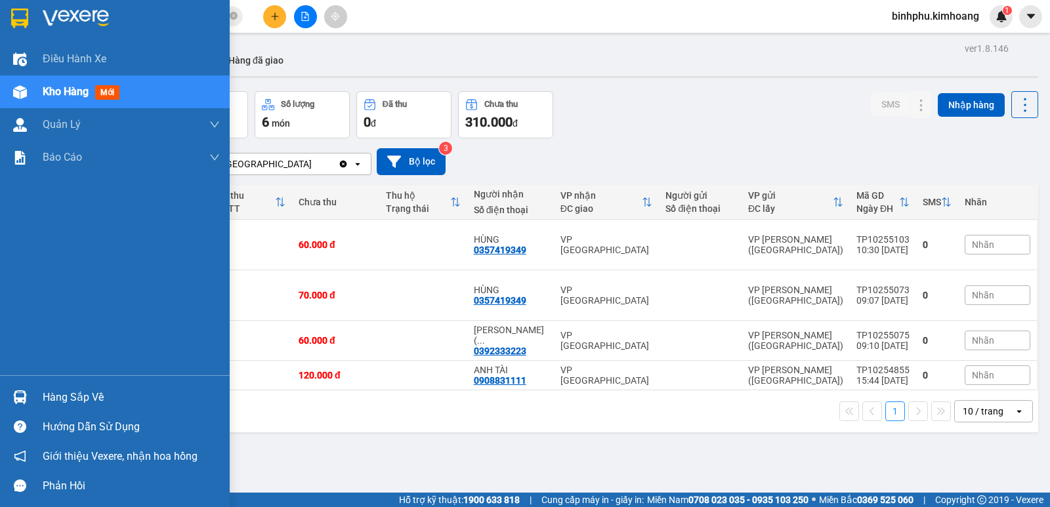
click at [54, 400] on div "Hàng sắp về" at bounding box center [131, 398] width 177 height 20
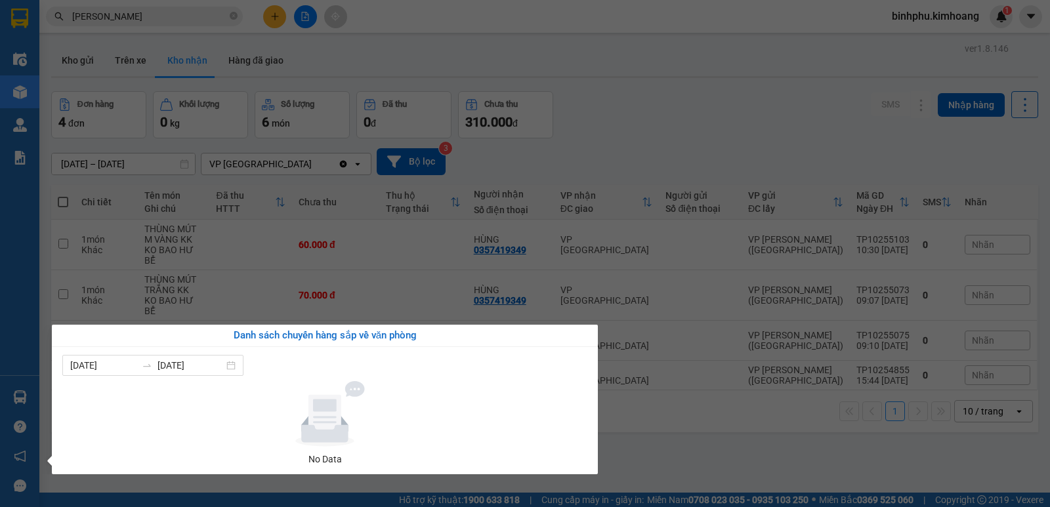
drag, startPoint x: 64, startPoint y: 383, endPoint x: 103, endPoint y: 337, distance: 60.1
click at [82, 368] on div "[DATE] [DATE] No Data" at bounding box center [324, 411] width 525 height 112
click at [590, 170] on section "Kết quả tìm kiếm ( 28 ) Bộ lọc Mã ĐH Trạng thái Món hàng Thu hộ Tổng cước Chưa …" at bounding box center [525, 253] width 1050 height 507
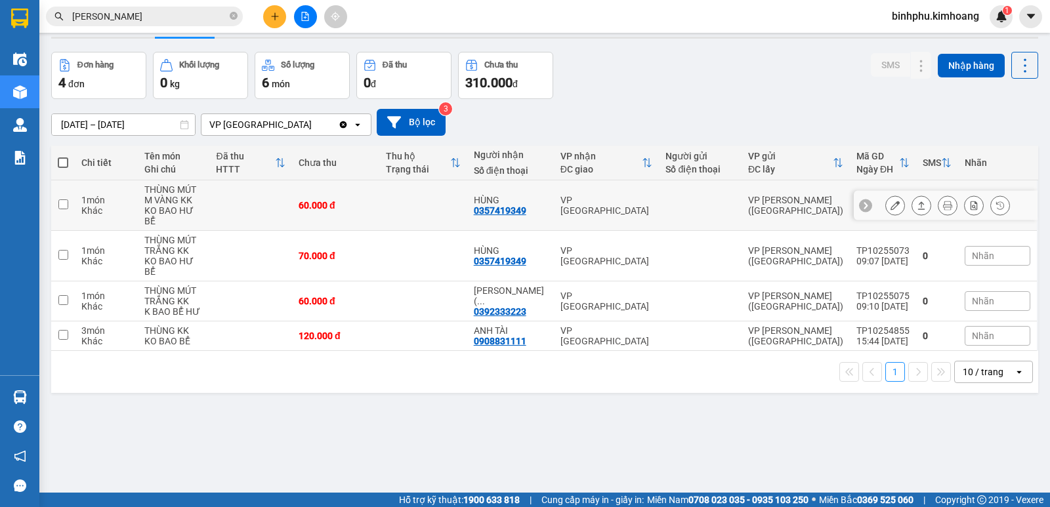
scroll to position [60, 0]
